Goal: Information Seeking & Learning: Learn about a topic

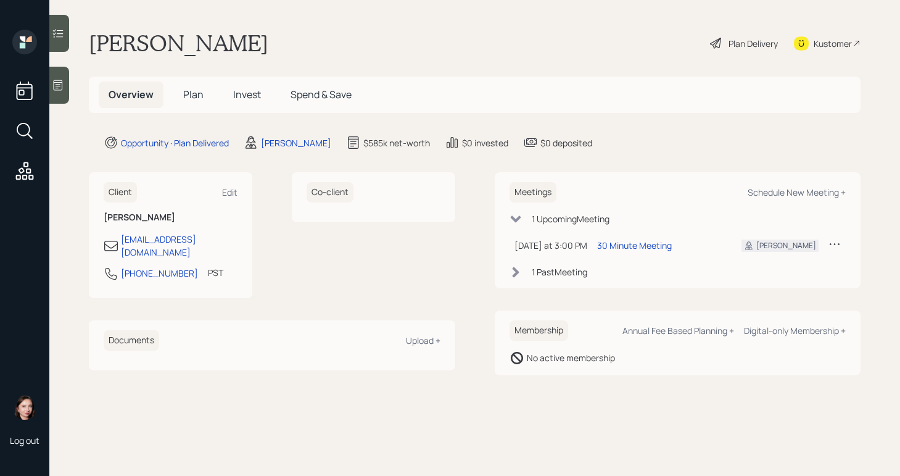
click at [183, 91] on span "Plan" at bounding box center [193, 95] width 20 height 14
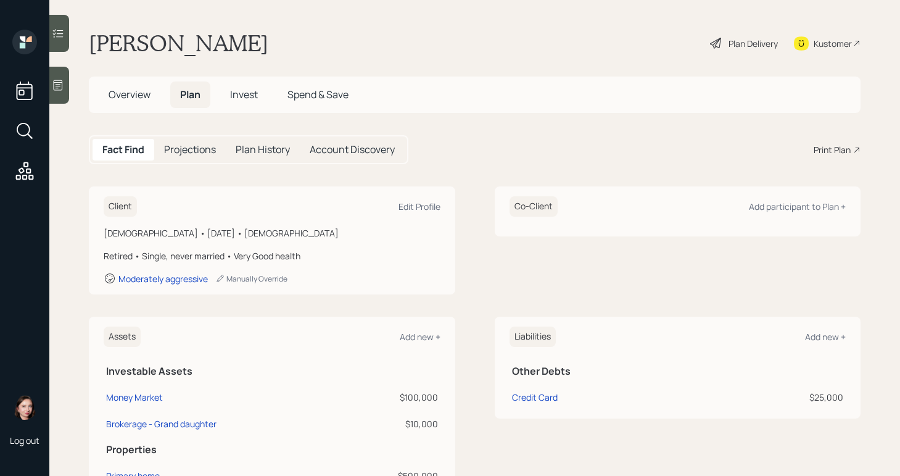
click at [134, 93] on span "Overview" at bounding box center [130, 95] width 42 height 14
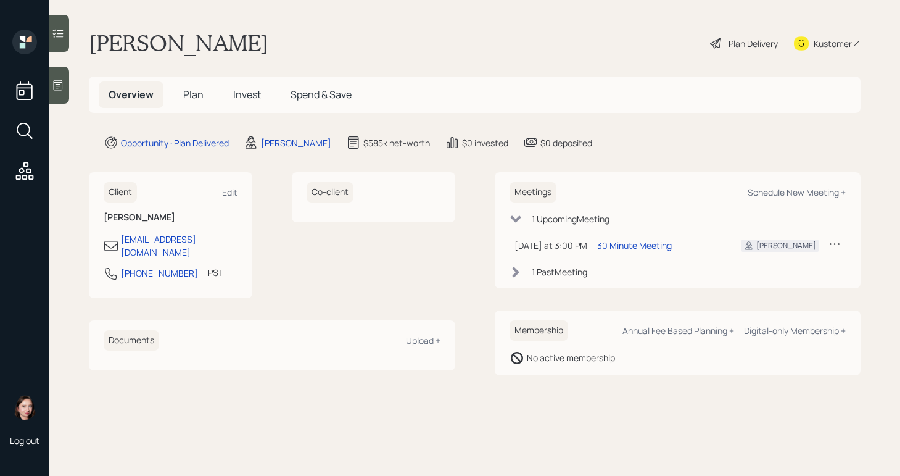
click at [56, 75] on div at bounding box center [59, 85] width 20 height 37
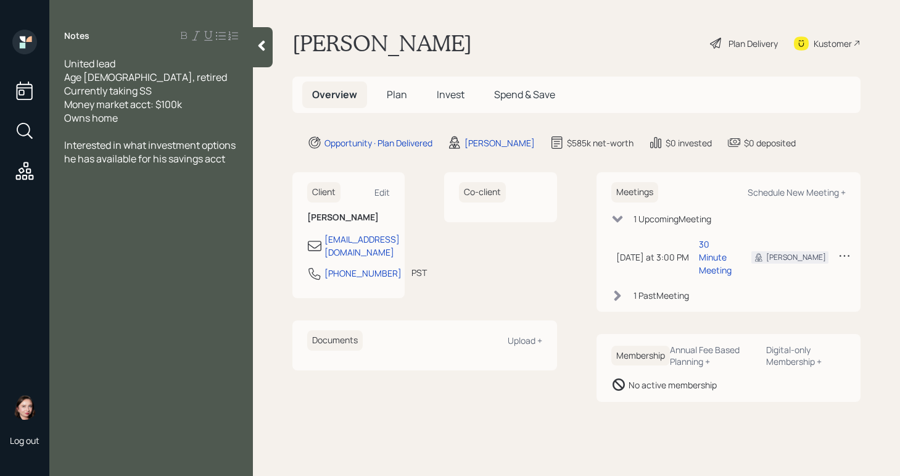
click at [265, 39] on icon at bounding box center [261, 45] width 12 height 12
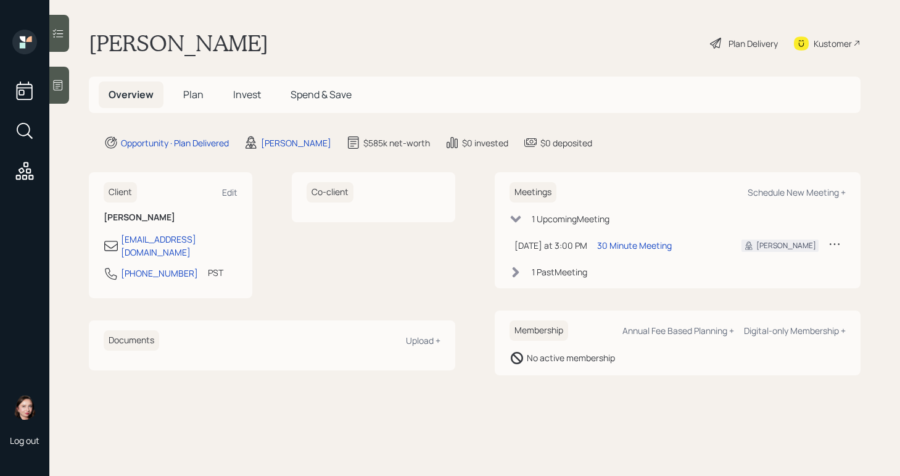
click at [728, 41] on div "Plan Delivery" at bounding box center [752, 43] width 49 height 13
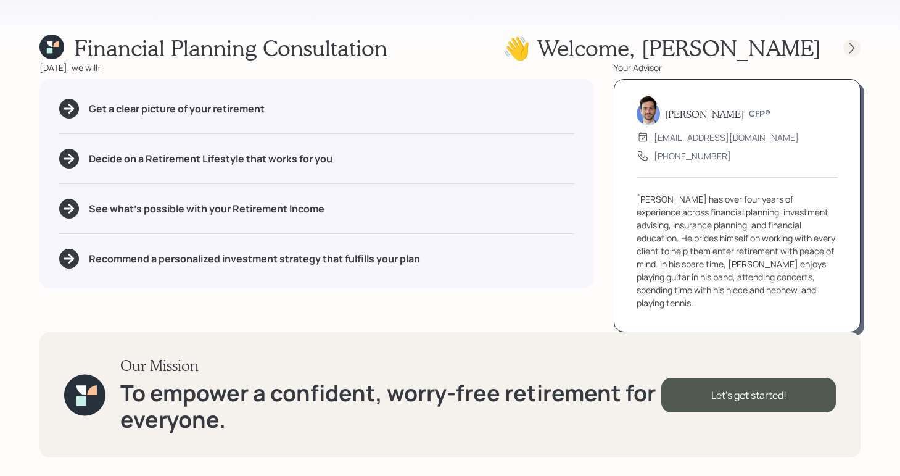
click at [857, 44] on icon at bounding box center [852, 48] width 12 height 12
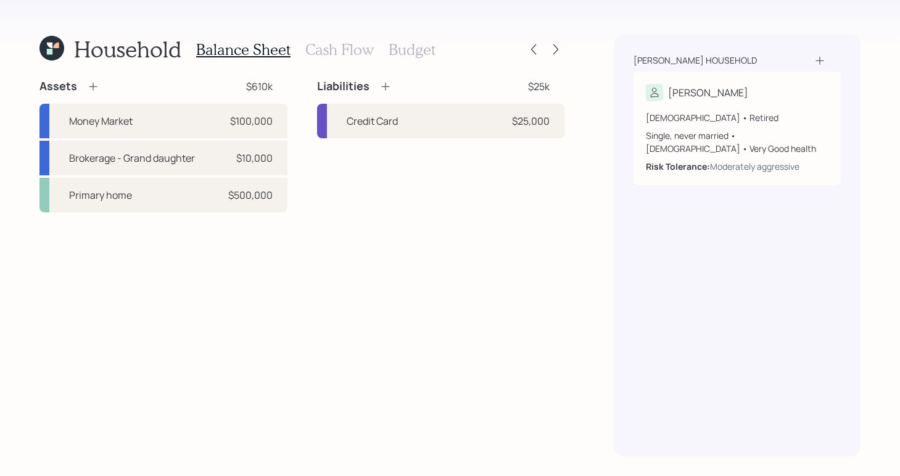
click at [326, 49] on h3 "Cash Flow" at bounding box center [339, 50] width 68 height 18
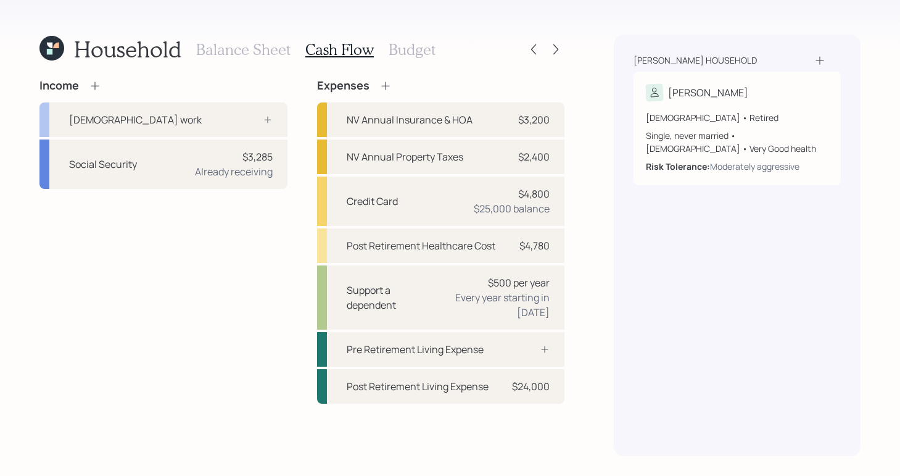
click at [410, 42] on h3 "Budget" at bounding box center [412, 50] width 47 height 18
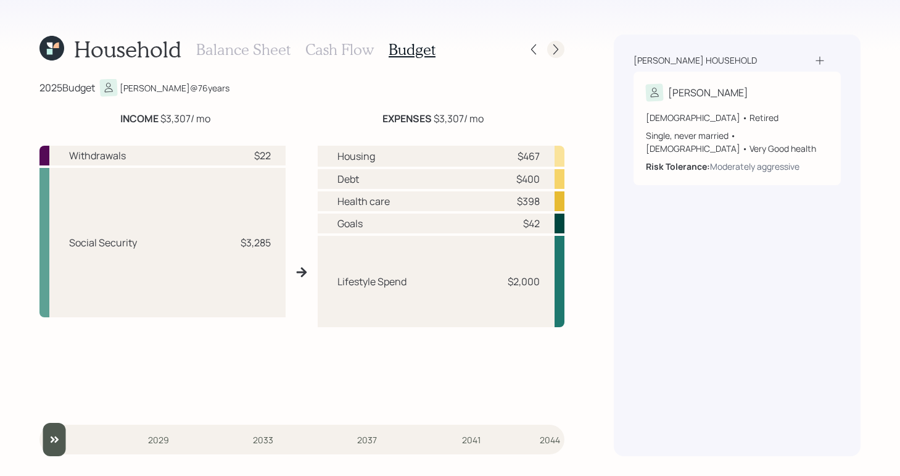
click at [556, 47] on icon at bounding box center [556, 49] width 12 height 12
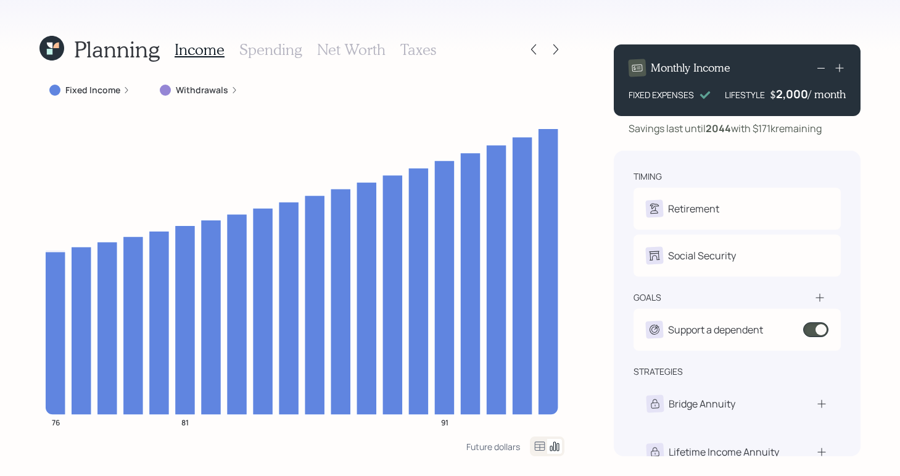
click at [256, 52] on h3 "Spending" at bounding box center [270, 50] width 63 height 18
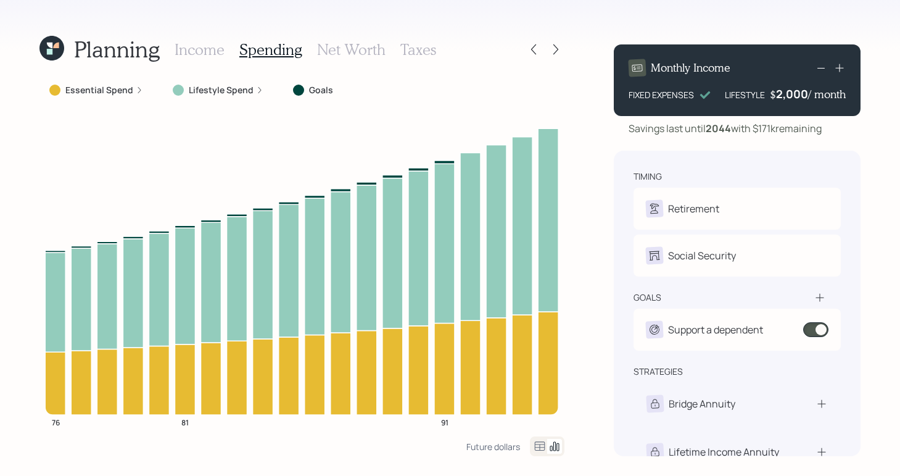
click at [347, 56] on h3 "Net Worth" at bounding box center [351, 50] width 68 height 18
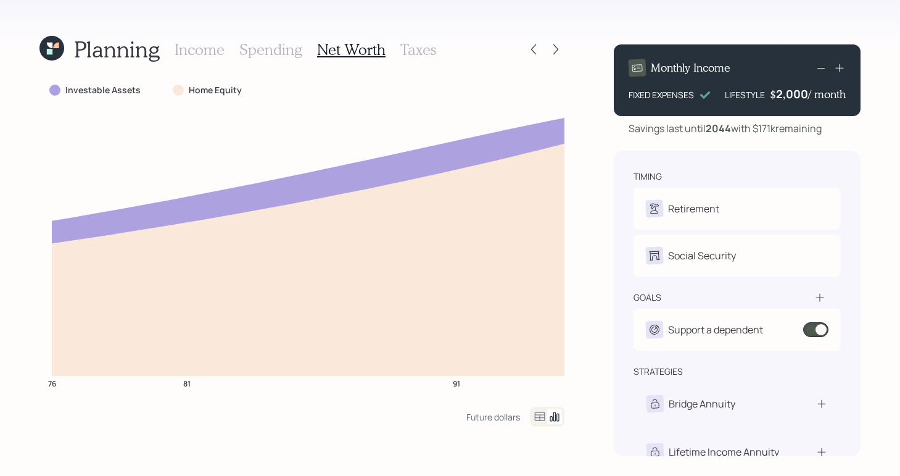
click at [419, 57] on h3 "Taxes" at bounding box center [418, 50] width 36 height 18
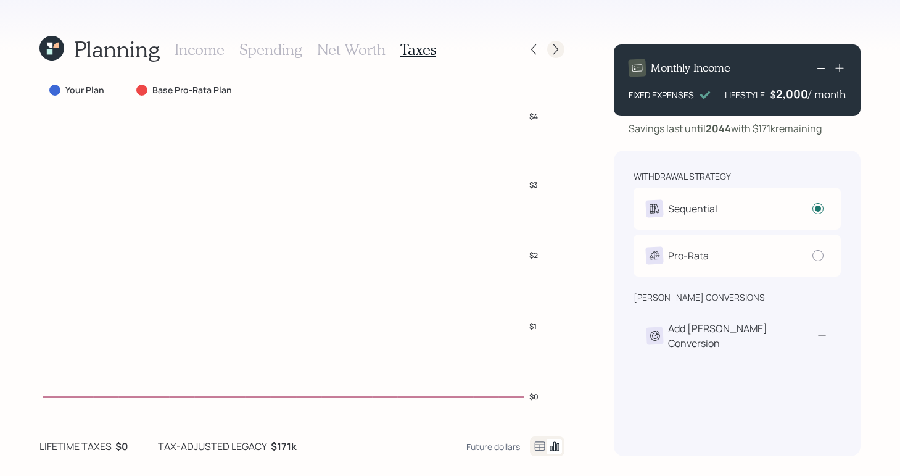
click at [554, 48] on icon at bounding box center [556, 49] width 12 height 12
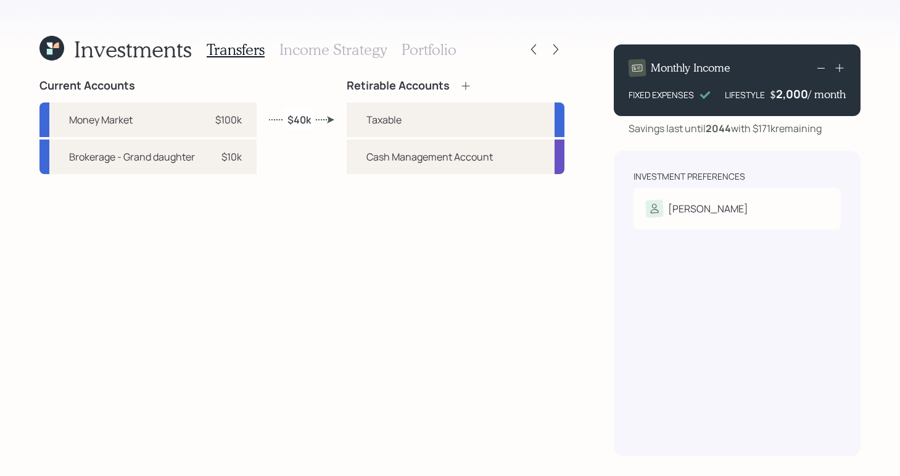
click at [313, 47] on h3 "Income Strategy" at bounding box center [332, 50] width 107 height 18
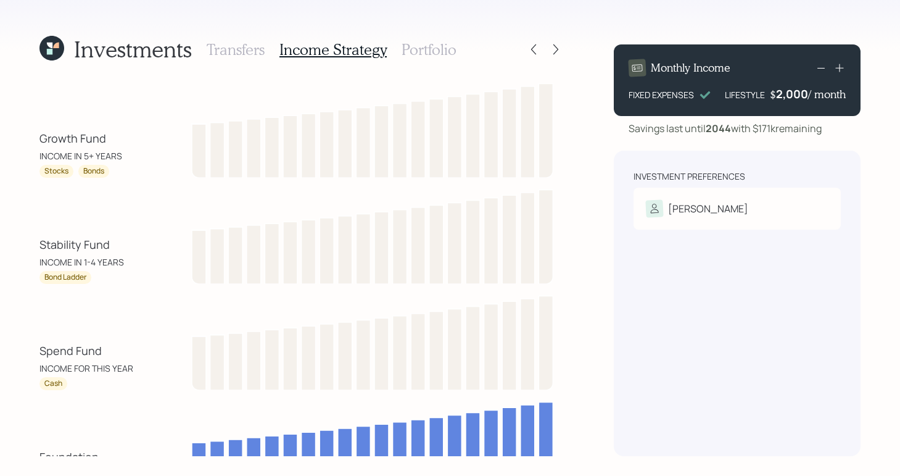
click at [428, 54] on h3 "Portfolio" at bounding box center [429, 50] width 55 height 18
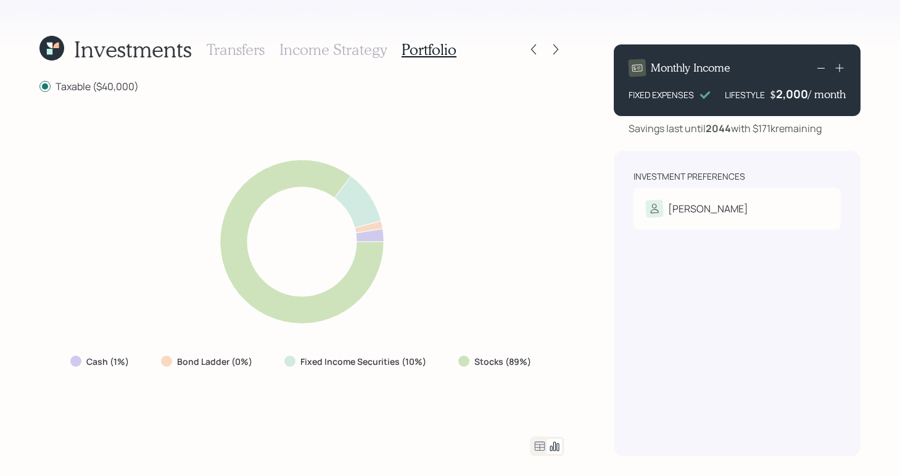
click at [42, 44] on icon at bounding box center [51, 48] width 25 height 25
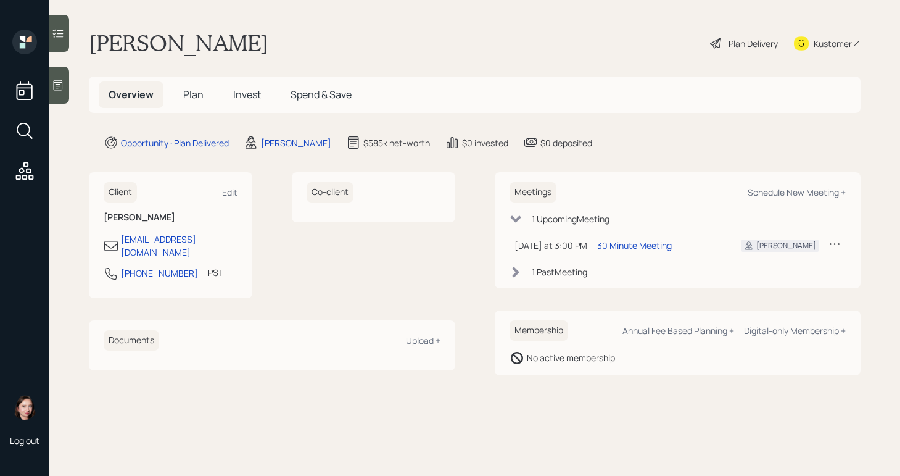
click at [730, 46] on div "Plan Delivery" at bounding box center [752, 43] width 49 height 13
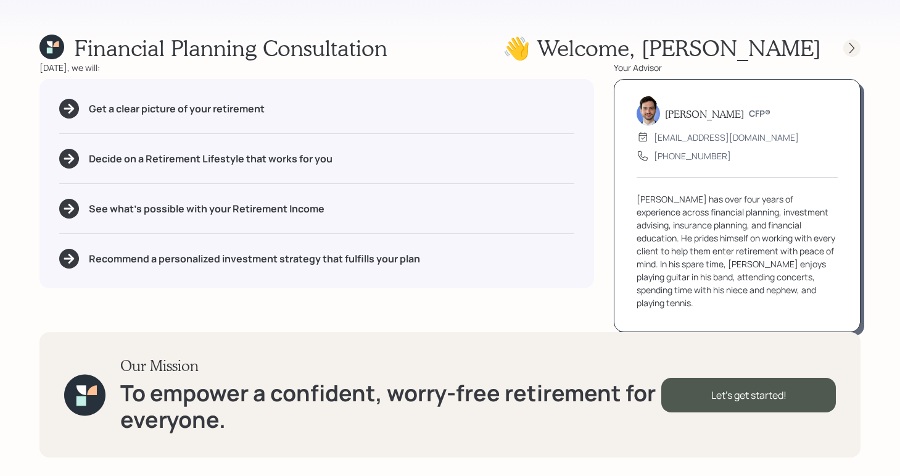
click at [849, 47] on icon at bounding box center [852, 48] width 12 height 12
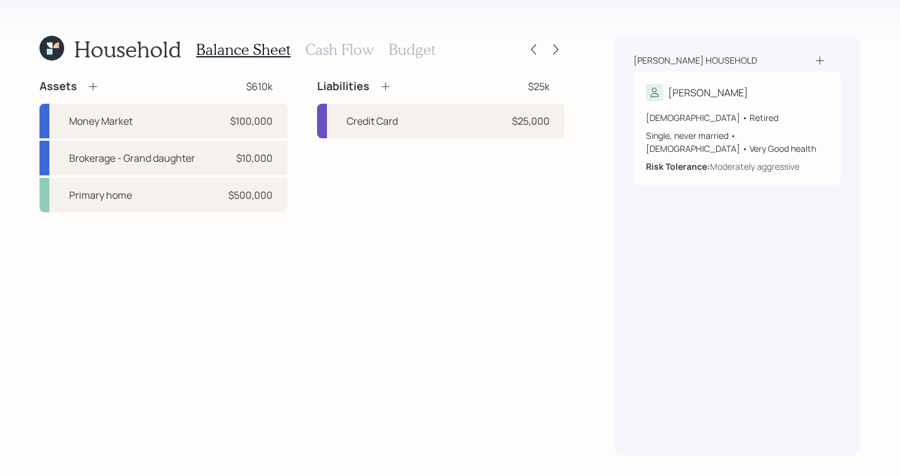
click at [352, 52] on h3 "Cash Flow" at bounding box center [339, 50] width 68 height 18
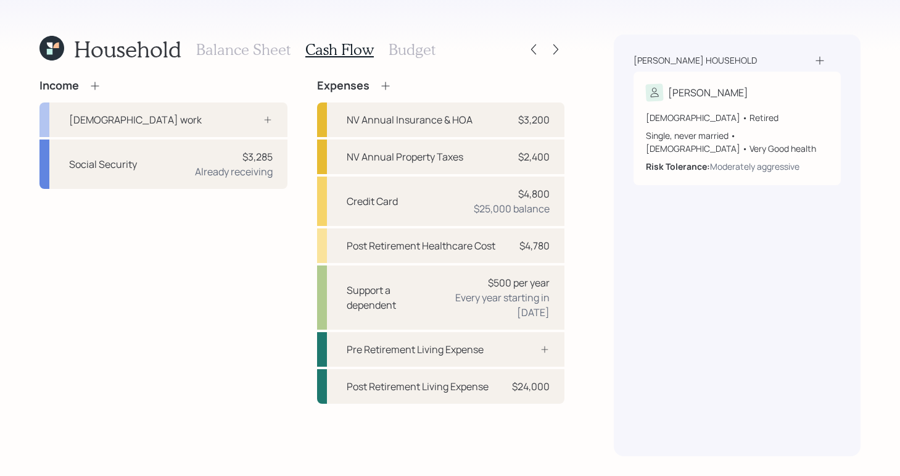
click at [400, 57] on h3 "Budget" at bounding box center [412, 50] width 47 height 18
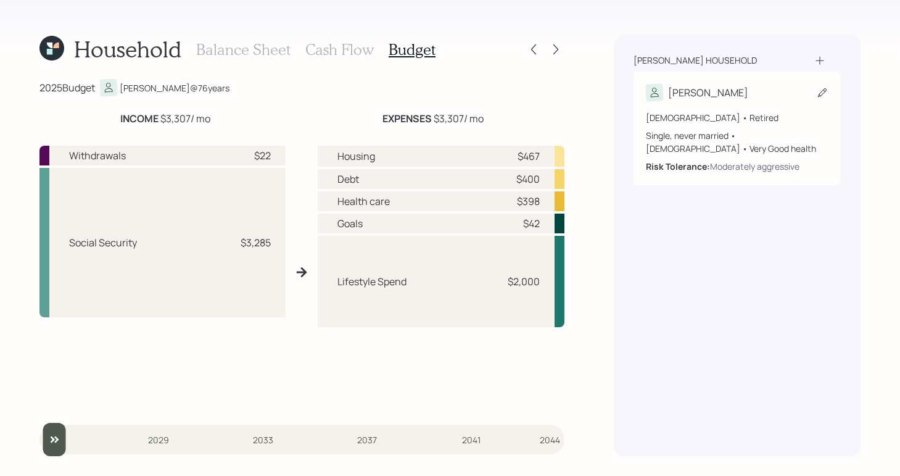
click at [767, 88] on div "[PERSON_NAME]" at bounding box center [737, 92] width 183 height 17
click at [533, 47] on icon at bounding box center [533, 49] width 12 height 12
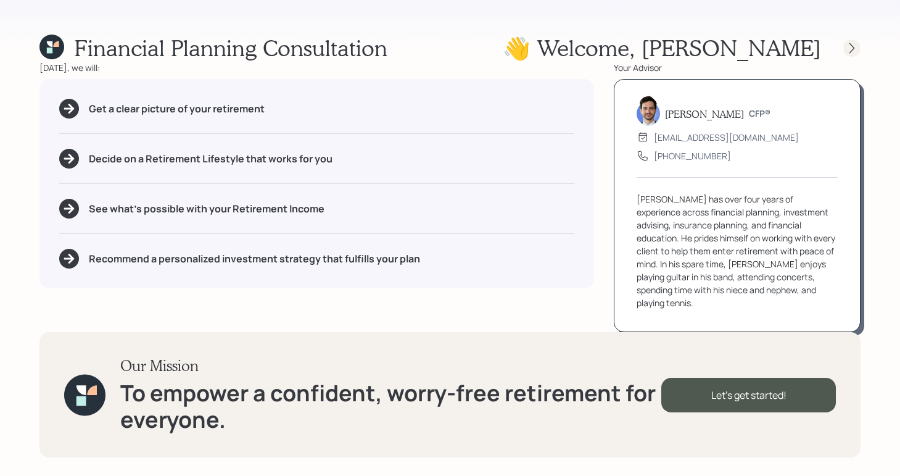
click at [857, 41] on div at bounding box center [851, 47] width 17 height 17
